Goal: Information Seeking & Learning: Learn about a topic

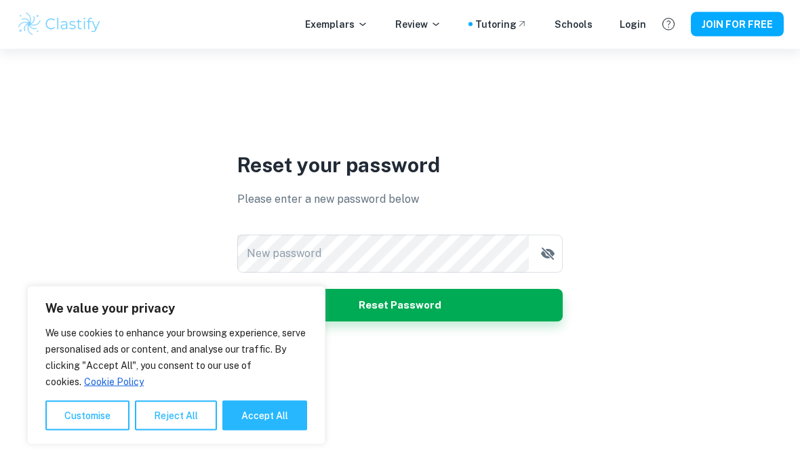
scroll to position [76, 0]
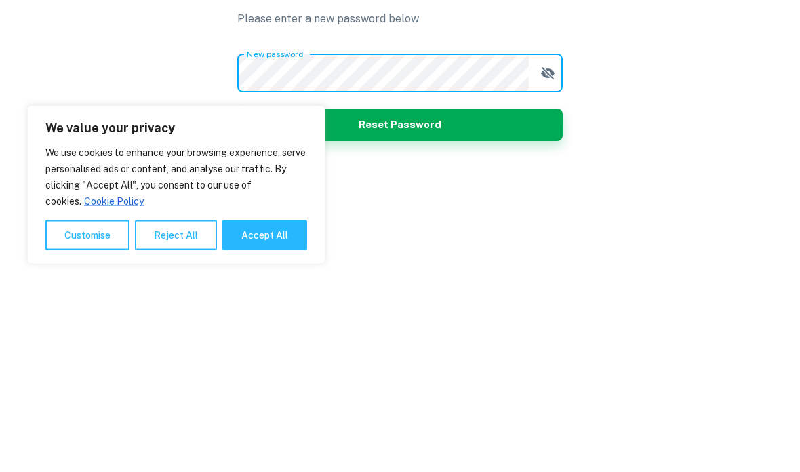
click at [502, 290] on button "Reset Password" at bounding box center [399, 306] width 325 height 33
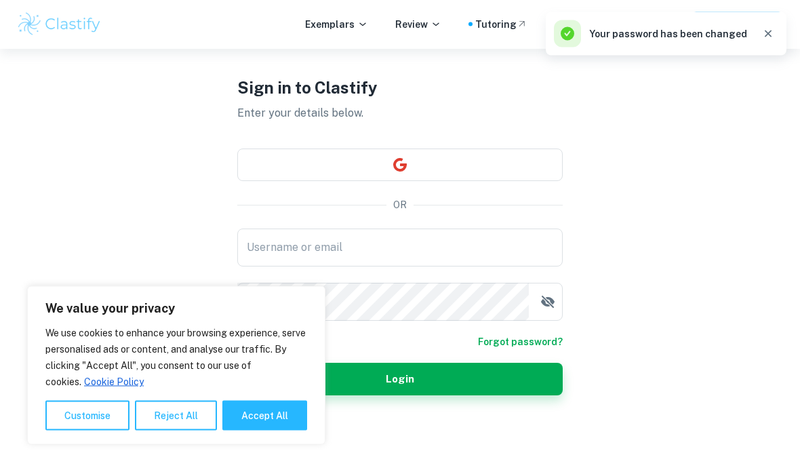
scroll to position [98, 0]
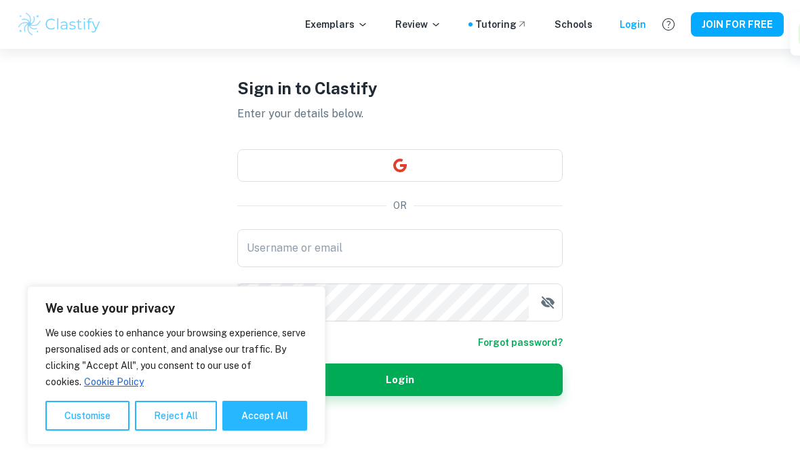
click at [513, 229] on input "Username or email" at bounding box center [399, 248] width 325 height 38
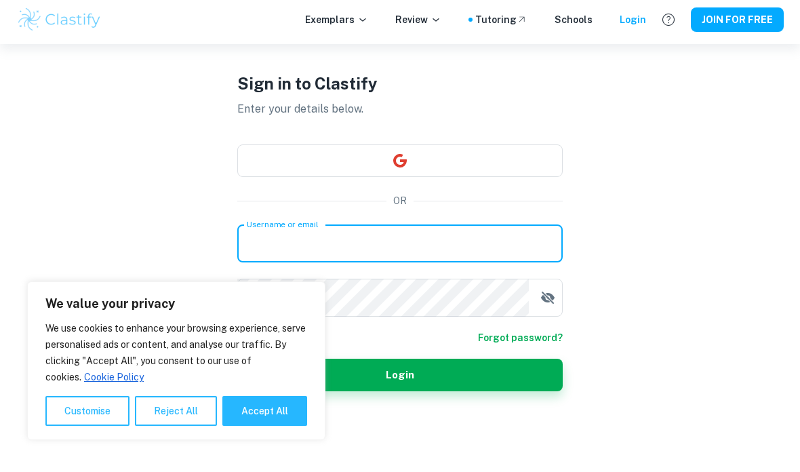
type input "[PERSON_NAME][EMAIL_ADDRESS][PERSON_NAME][DOMAIN_NAME]"
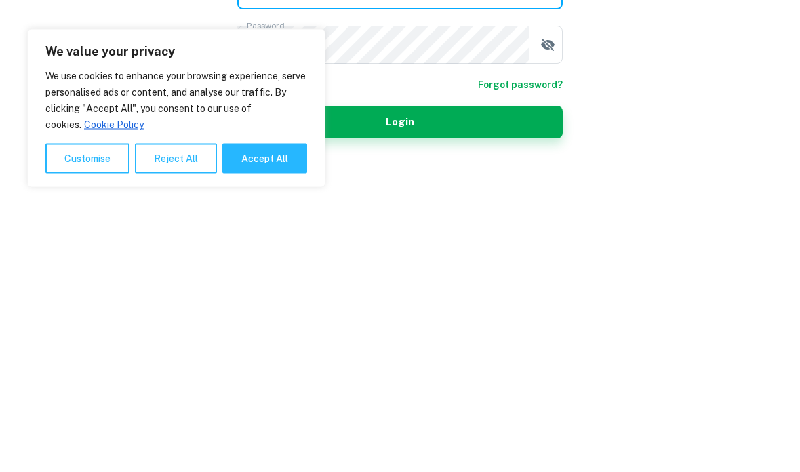
click at [528, 363] on button "Login" at bounding box center [399, 379] width 325 height 33
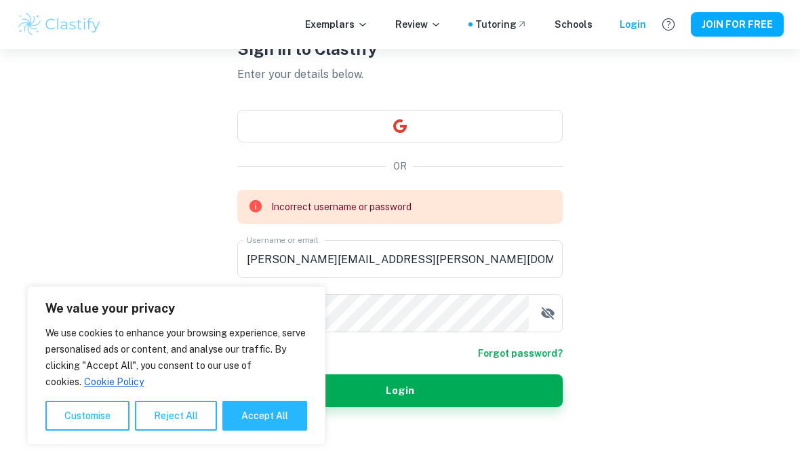
click at [549, 305] on icon "button" at bounding box center [548, 313] width 16 height 16
click at [275, 417] on button "Accept All" at bounding box center [264, 416] width 85 height 30
checkbox input "true"
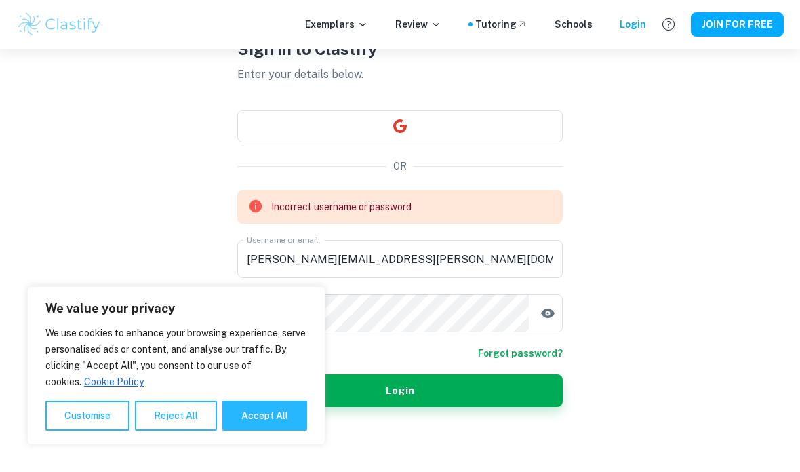
checkbox input "true"
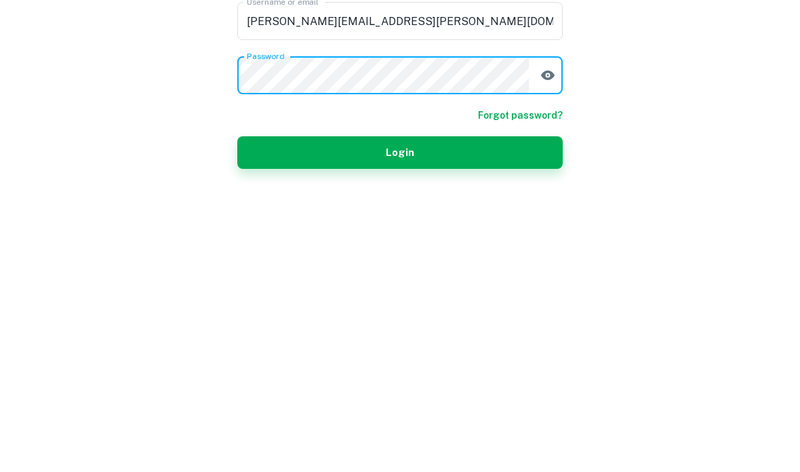
click at [532, 363] on button "Login" at bounding box center [399, 379] width 325 height 33
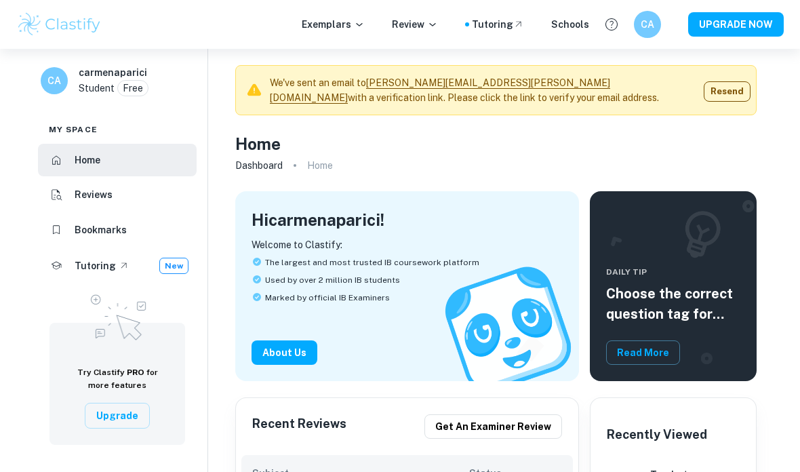
click at [352, 18] on p "Exemplars" at bounding box center [333, 24] width 63 height 15
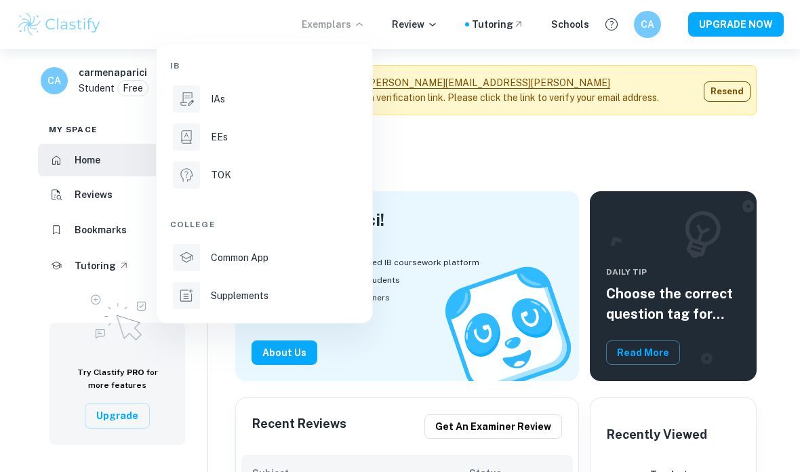
click at [311, 98] on div "IAs" at bounding box center [283, 99] width 145 height 15
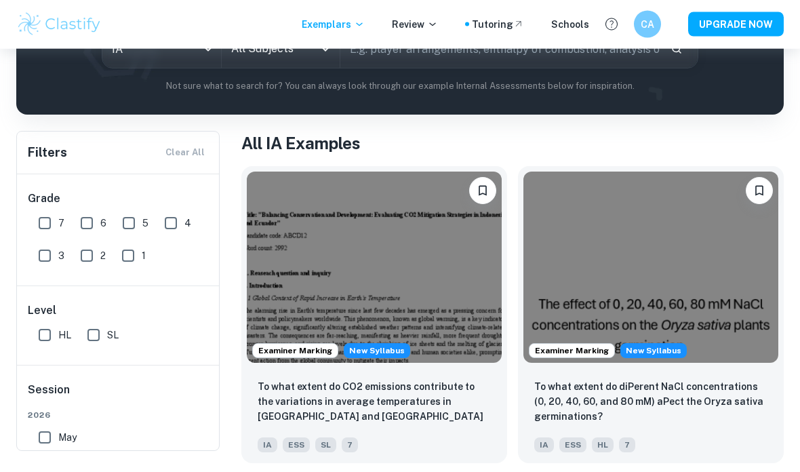
scroll to position [190, 0]
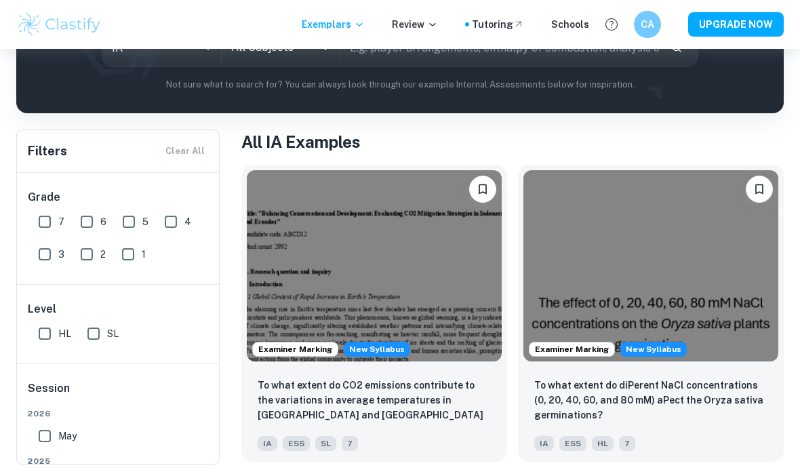
click at [49, 218] on input "7" at bounding box center [44, 221] width 27 height 27
checkbox input "true"
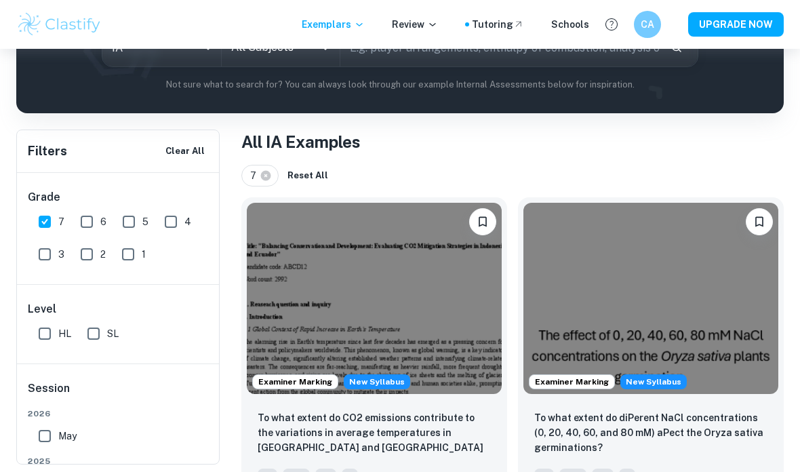
click at [44, 334] on input "HL" at bounding box center [44, 333] width 27 height 27
checkbox input "true"
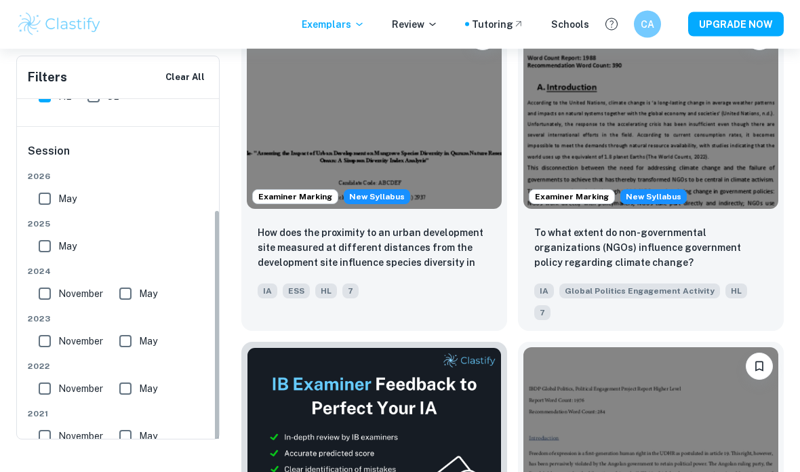
scroll to position [0, 0]
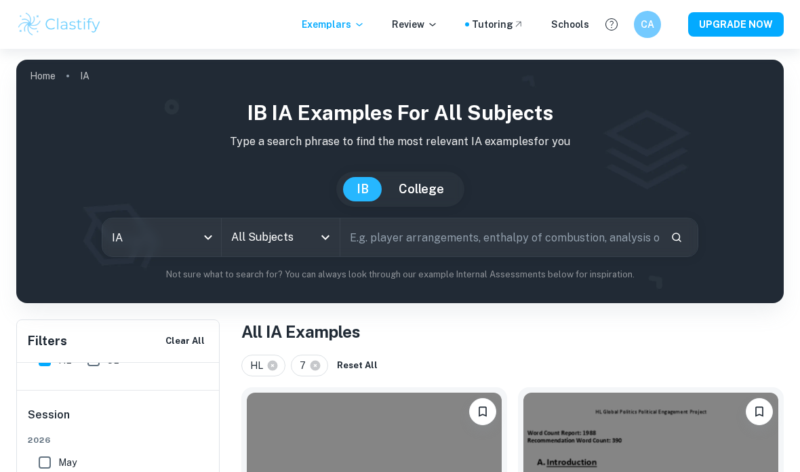
click at [287, 235] on input "All Subjects" at bounding box center [271, 237] width 86 height 26
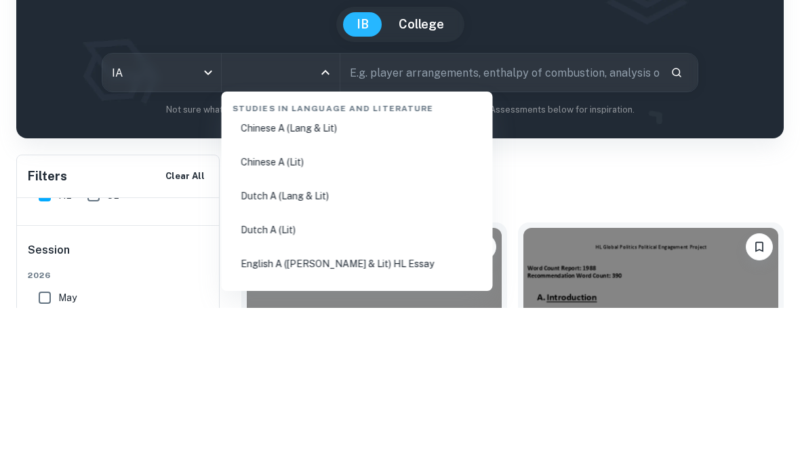
scroll to position [70, 0]
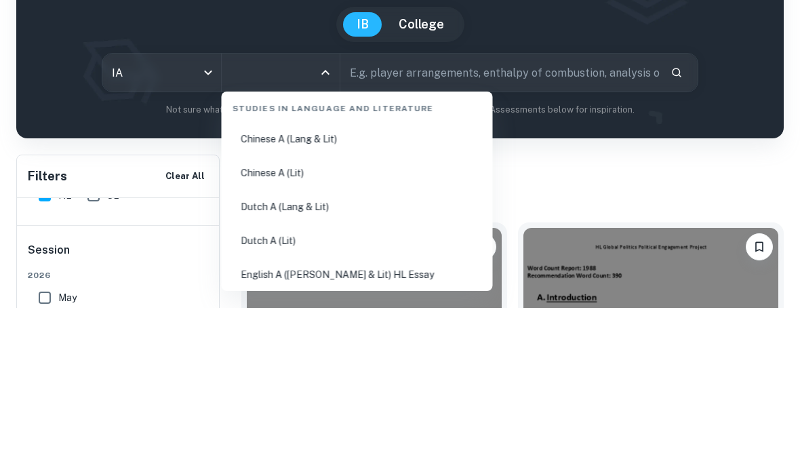
click at [591, 268] on p "Not sure what to search for? You can always look through our example Internal A…" at bounding box center [400, 275] width 746 height 14
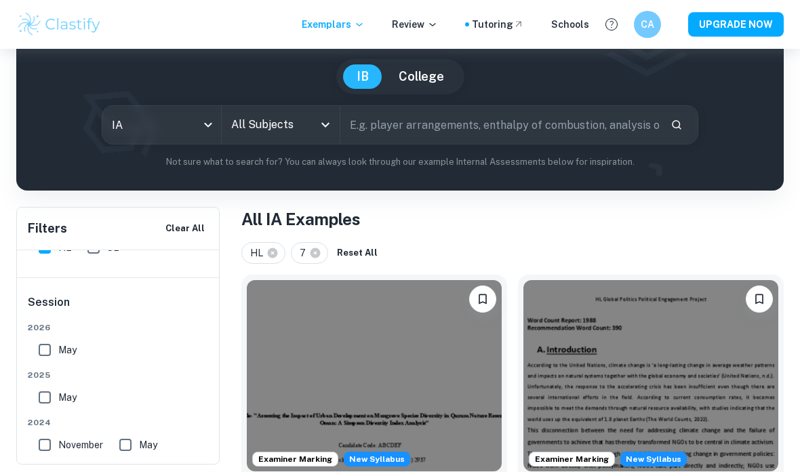
scroll to position [109, 0]
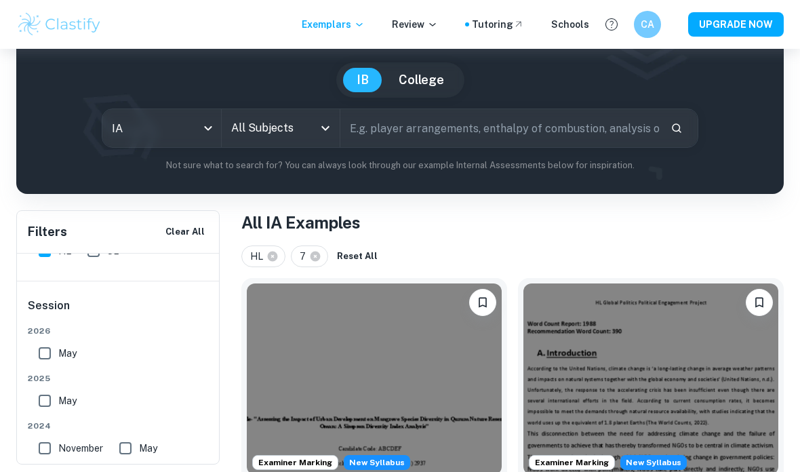
click at [322, 125] on icon "Open" at bounding box center [325, 128] width 16 height 16
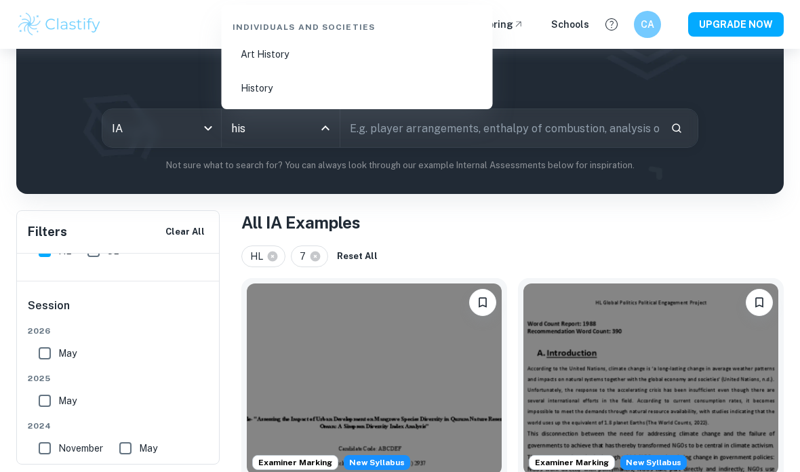
click at [331, 83] on li "History" at bounding box center [357, 88] width 260 height 31
type input "History"
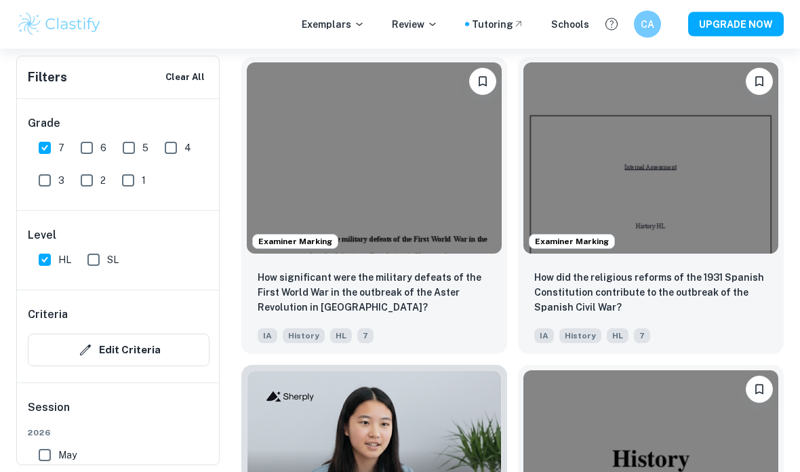
scroll to position [1069, 0]
click at [443, 290] on p "How significant were the military defeats of the First World War in the outbrea…" at bounding box center [374, 292] width 233 height 45
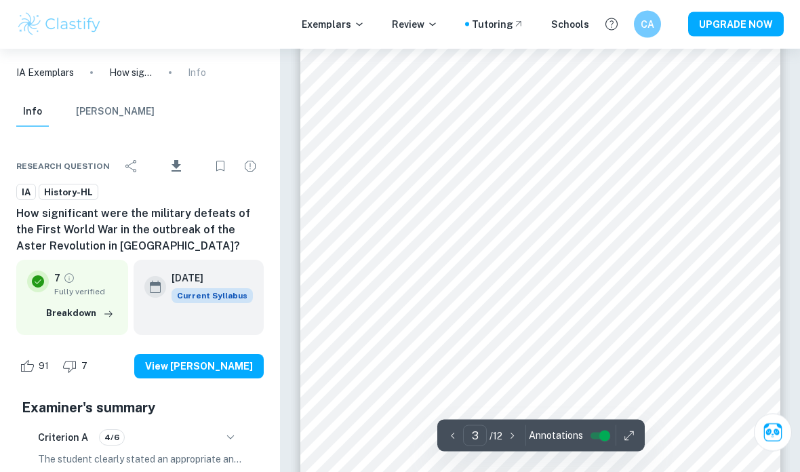
scroll to position [1707, 0]
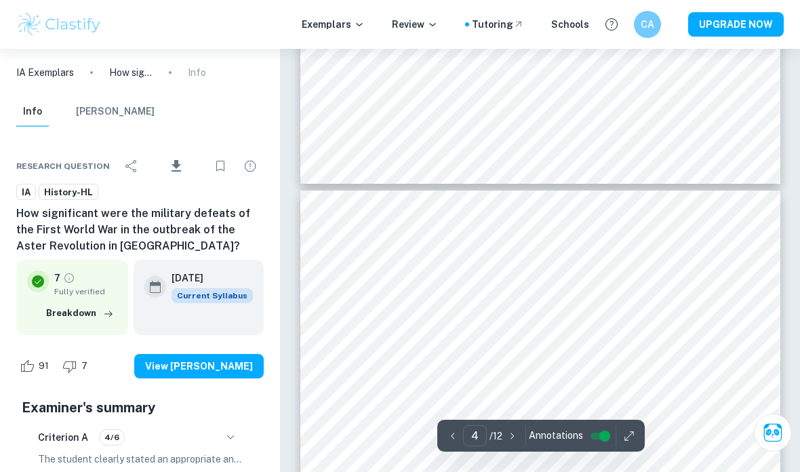
type input "3"
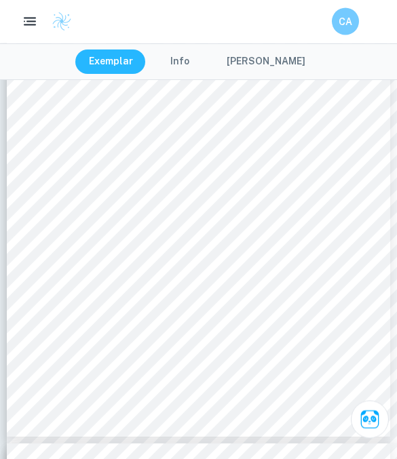
scroll to position [1437, 0]
